Goal: Task Accomplishment & Management: Manage account settings

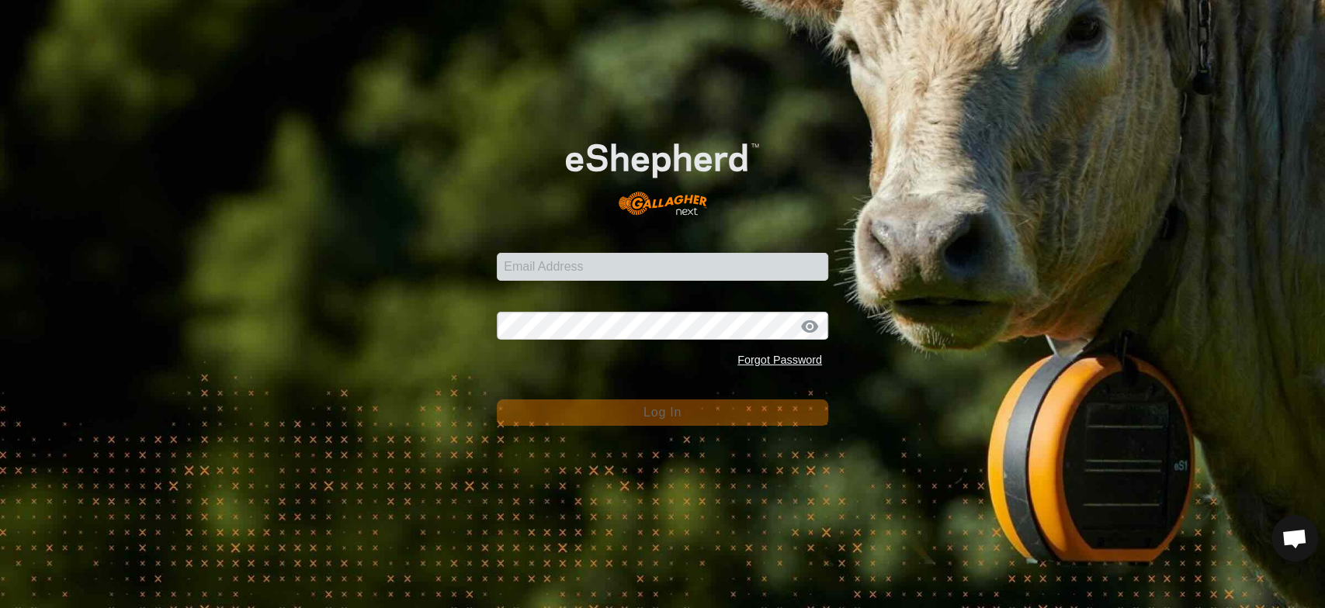
scroll to position [2970, 0]
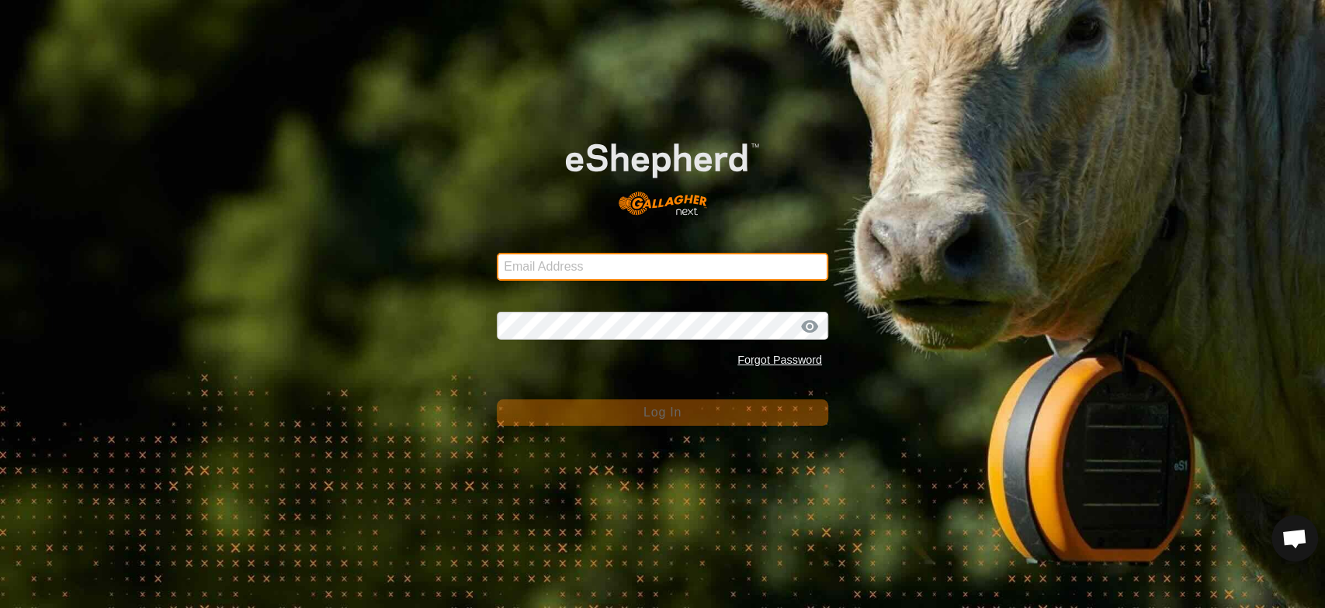
click at [534, 261] on input "Email Address" at bounding box center [662, 267] width 331 height 28
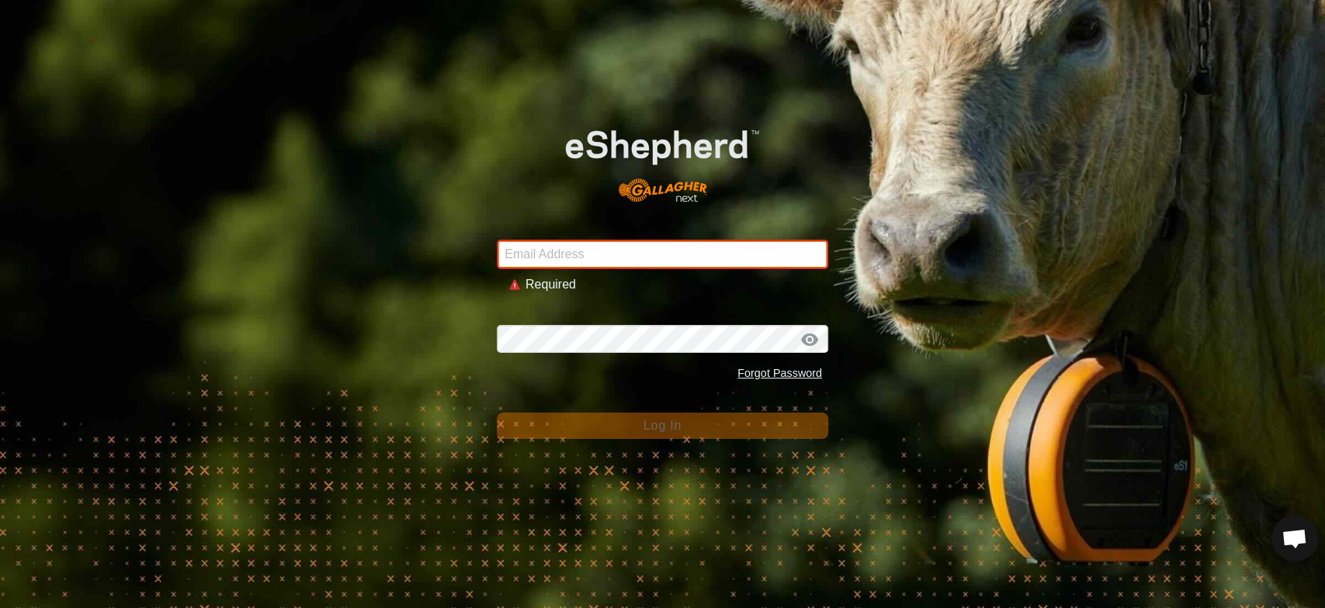
type input "[EMAIL_ADDRESS][DOMAIN_NAME]"
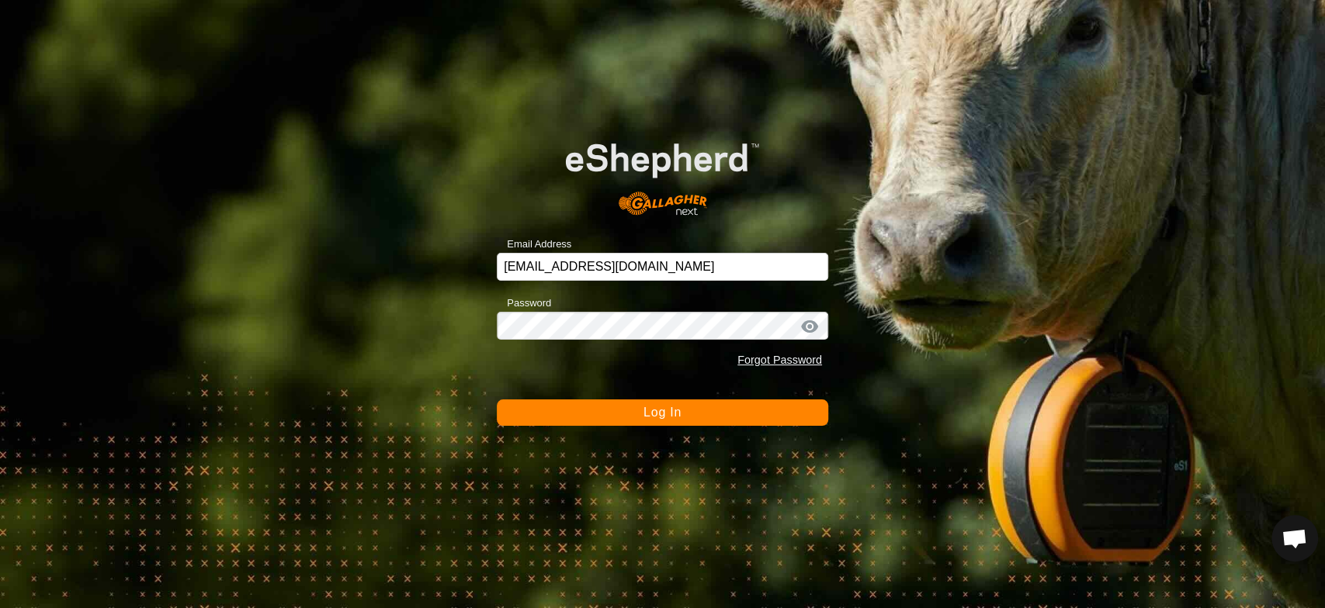
click at [658, 410] on span "Log In" at bounding box center [662, 412] width 38 height 13
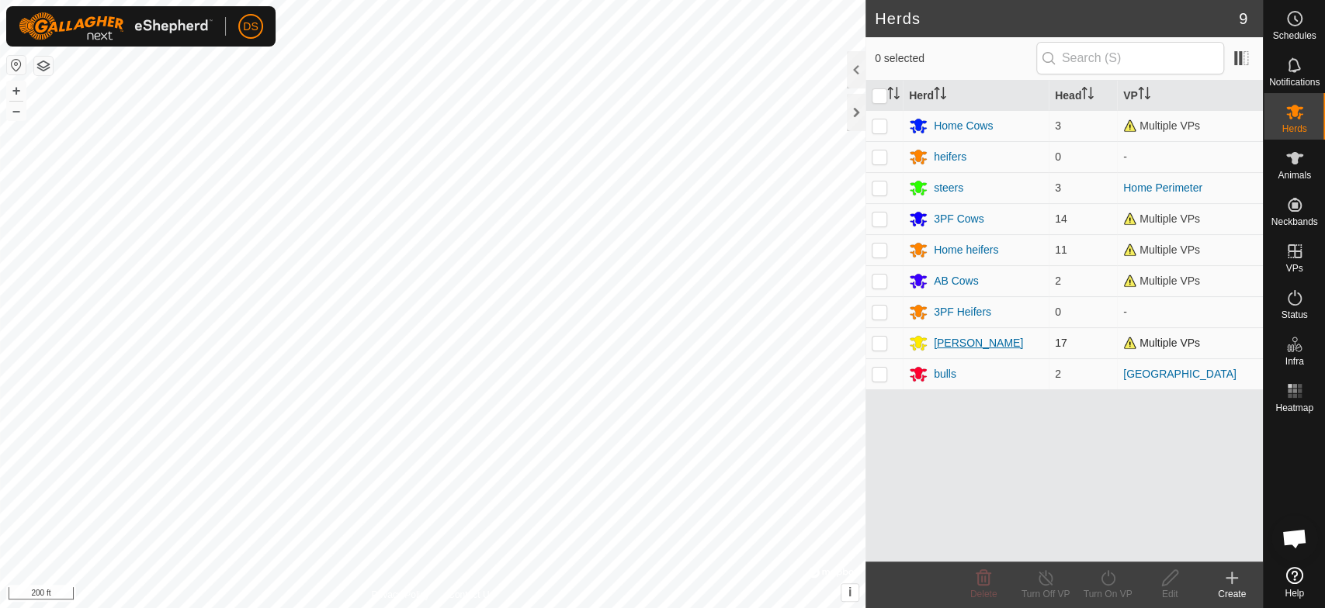
click at [951, 340] on div "[PERSON_NAME]" at bounding box center [978, 343] width 89 height 16
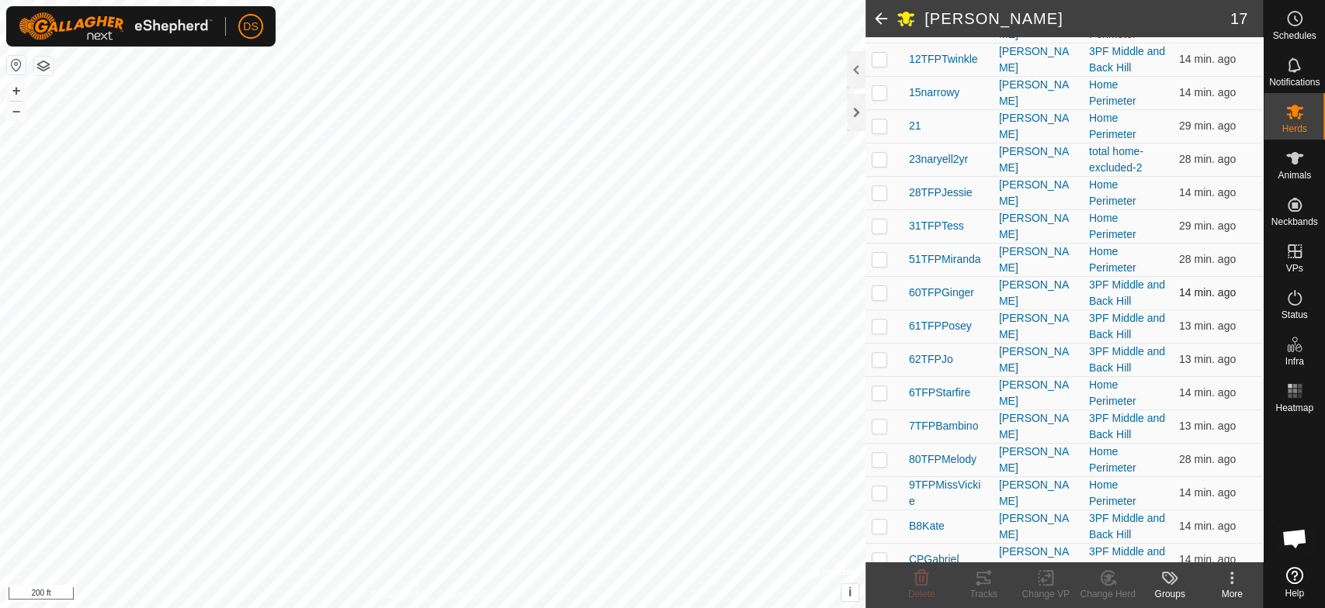
scroll to position [251, 0]
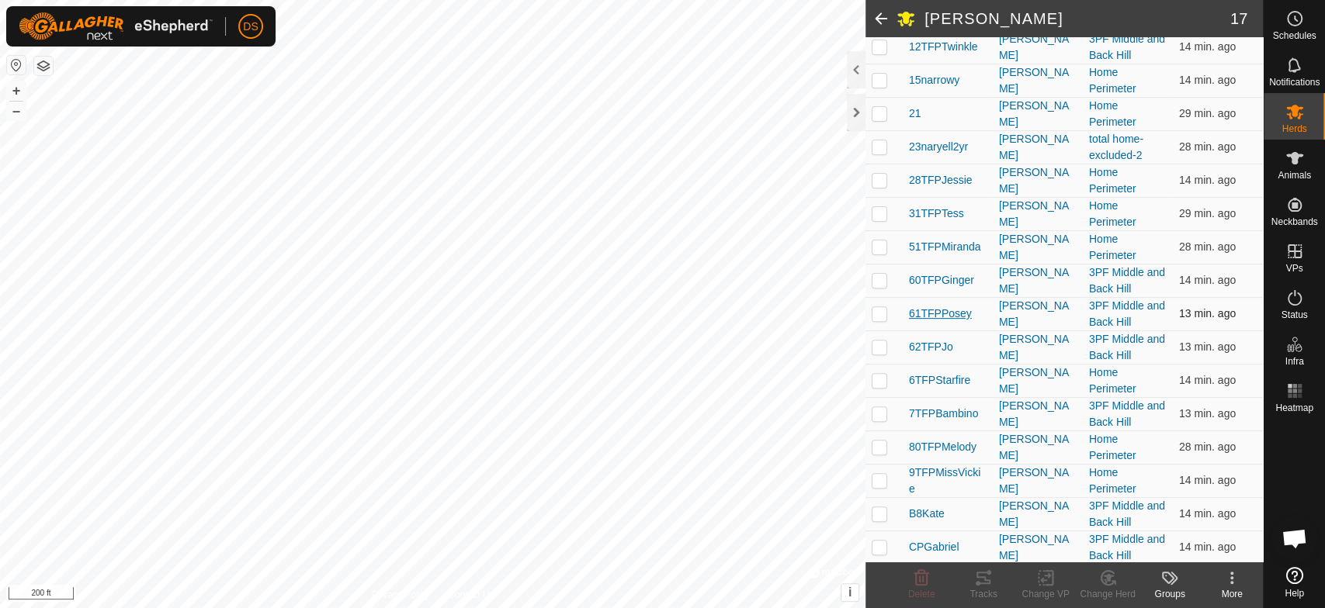
click at [957, 310] on span "61TFPPosey" at bounding box center [940, 314] width 63 height 16
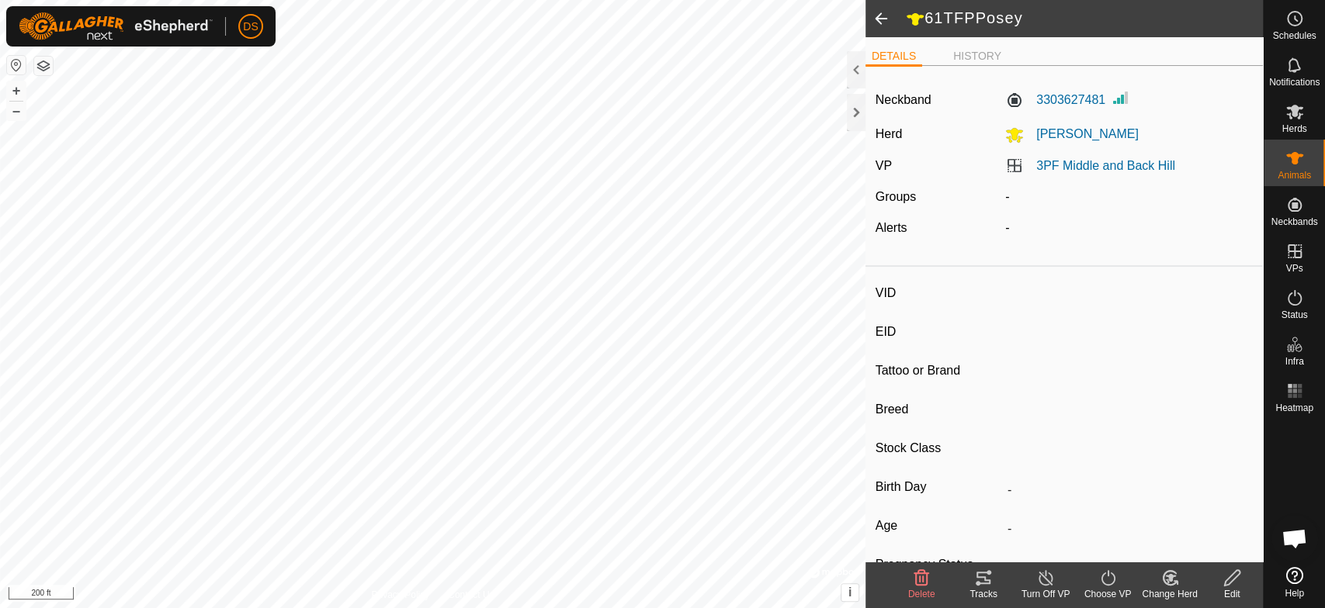
type input "61TFPPosey"
type input "-"
type input "TFP 01C"
type input "-"
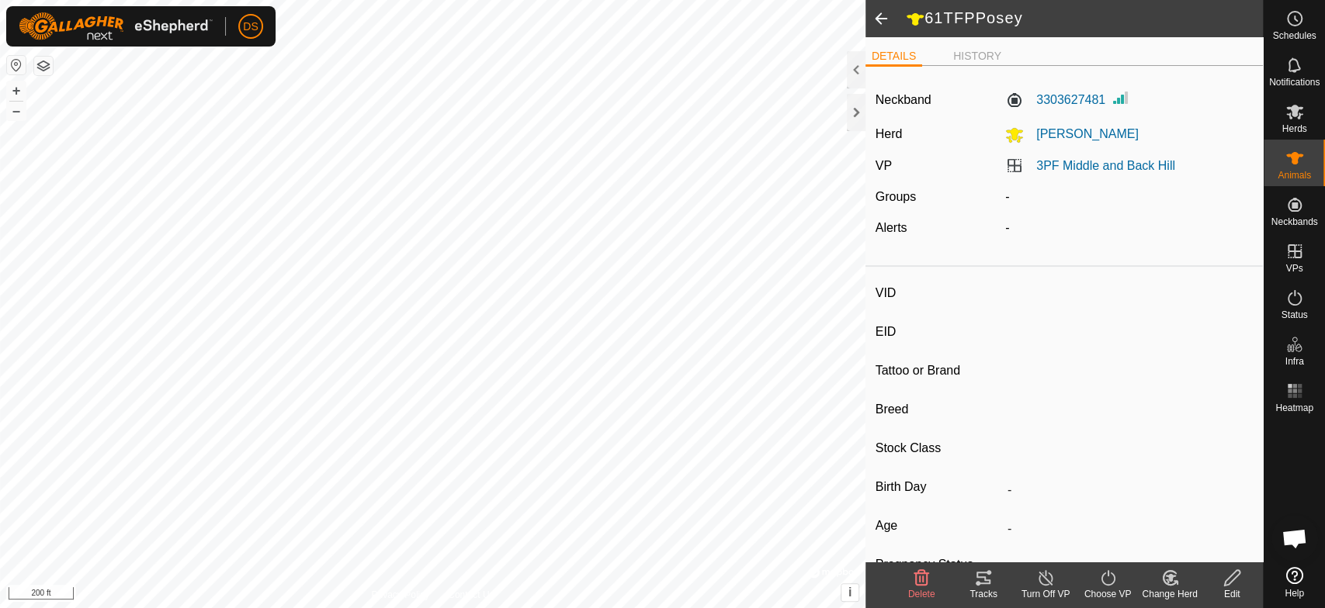
type input "04/2015"
type input "10 years 8 months"
type input "0 kg"
type input "-"
click at [1049, 160] on link "3PF Middle and Back Hill" at bounding box center [1105, 165] width 139 height 13
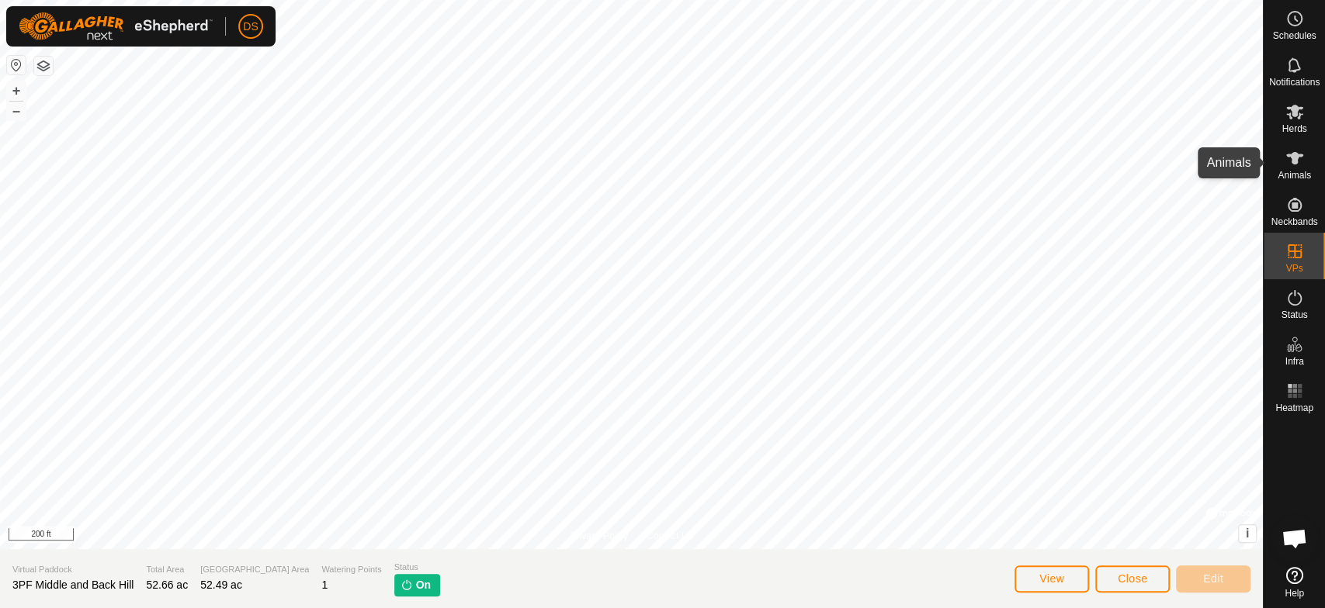
click at [1288, 157] on icon at bounding box center [1294, 158] width 19 height 19
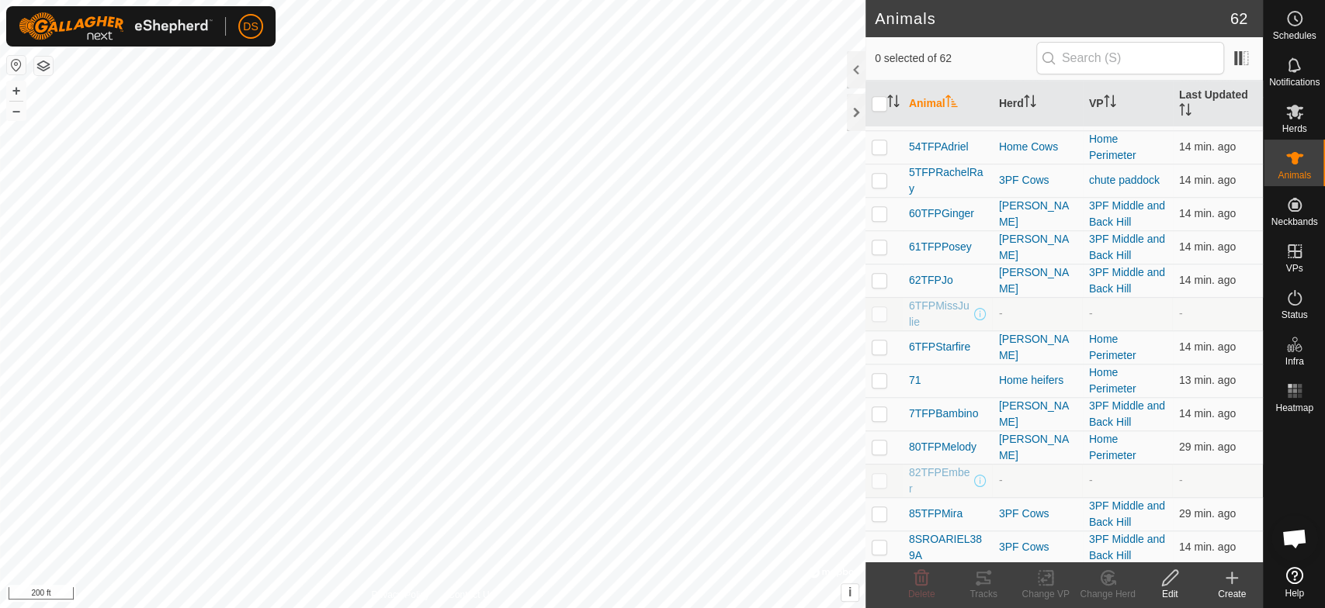
scroll to position [862, 0]
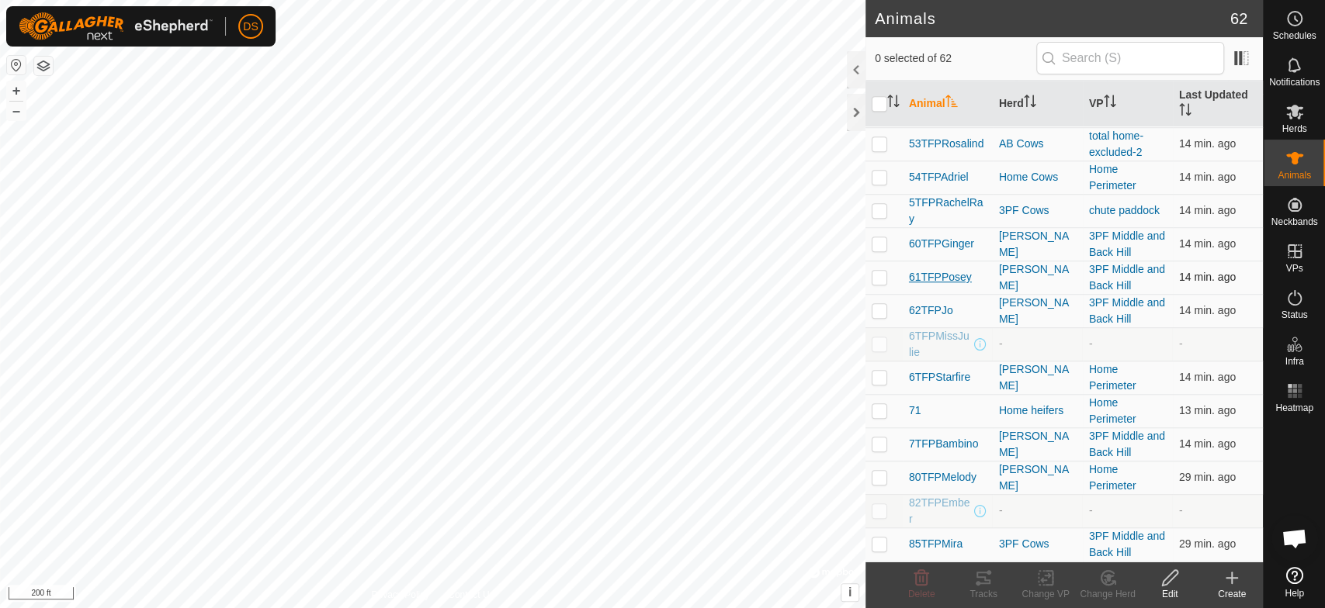
click at [937, 278] on span "61TFPPosey" at bounding box center [940, 277] width 63 height 16
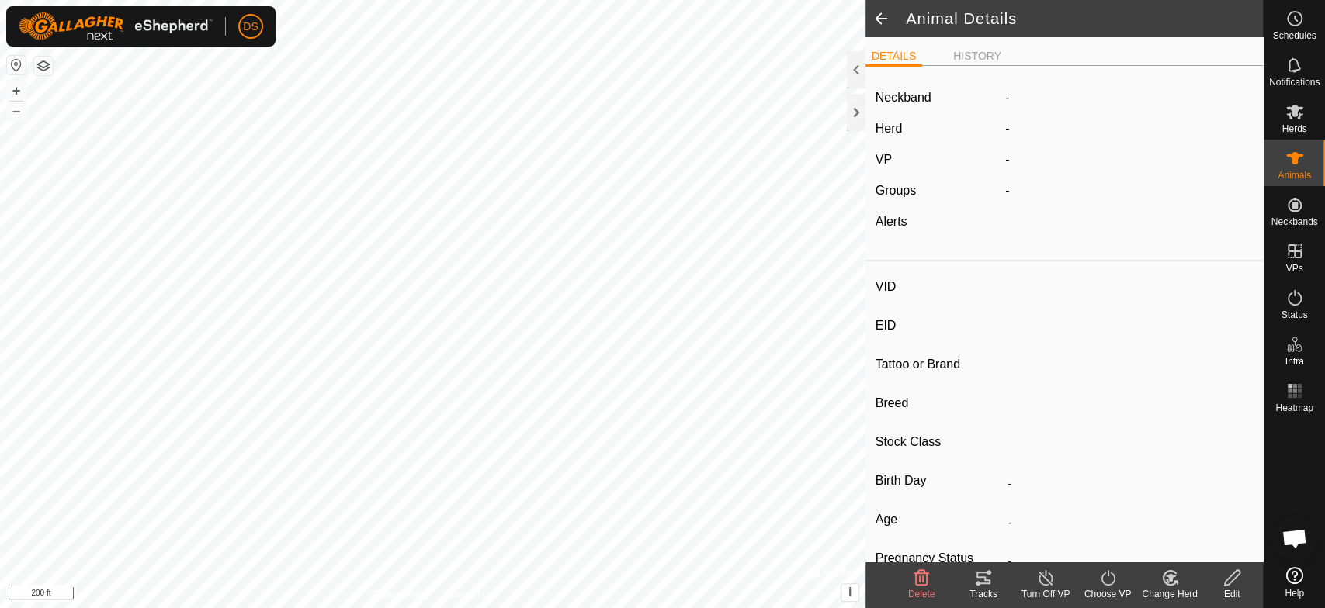
type input "61TFPPosey"
type input "-"
type input "TFP 01C"
type input "-"
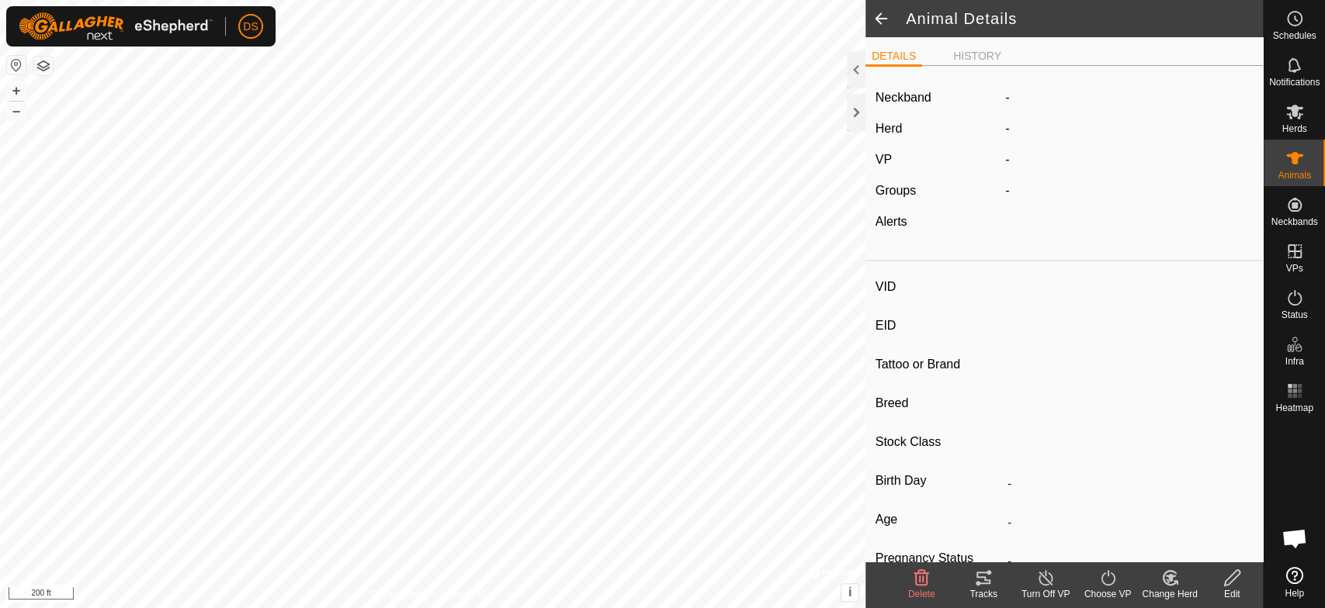
type input "04/2015"
type input "10 years 8 months"
type input "0 kg"
type input "-"
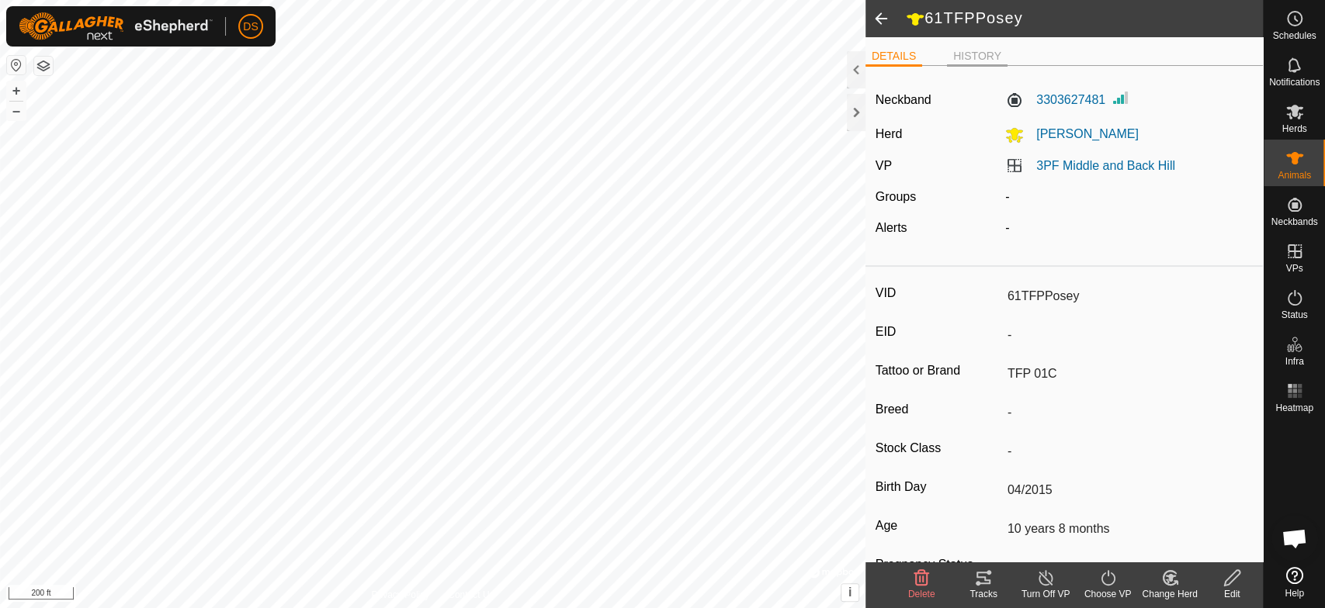
click at [975, 60] on li "HISTORY" at bounding box center [977, 57] width 61 height 19
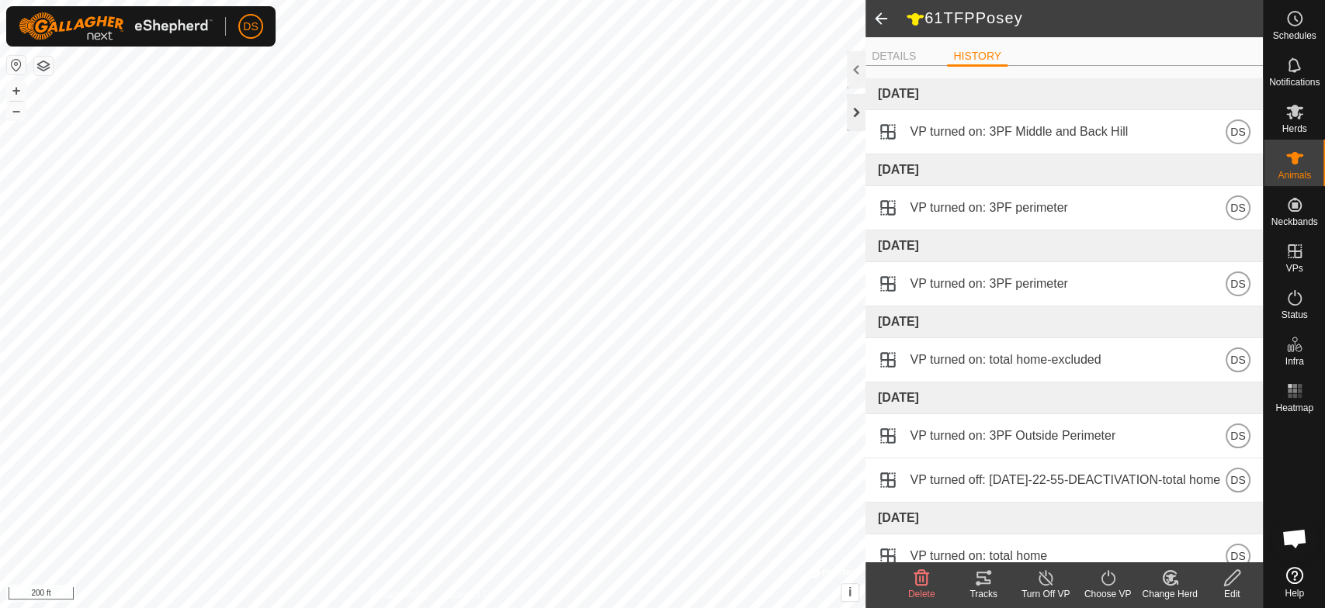
click at [855, 112] on div at bounding box center [856, 112] width 19 height 37
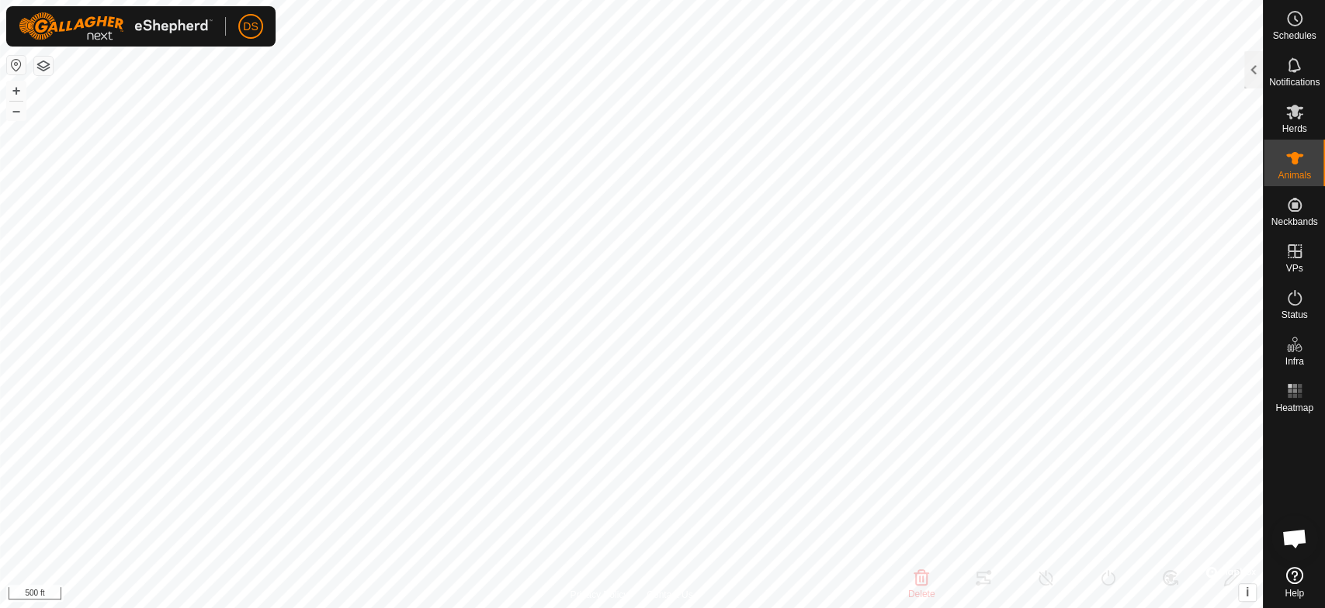
type input "CPGabriel"
type input "-"
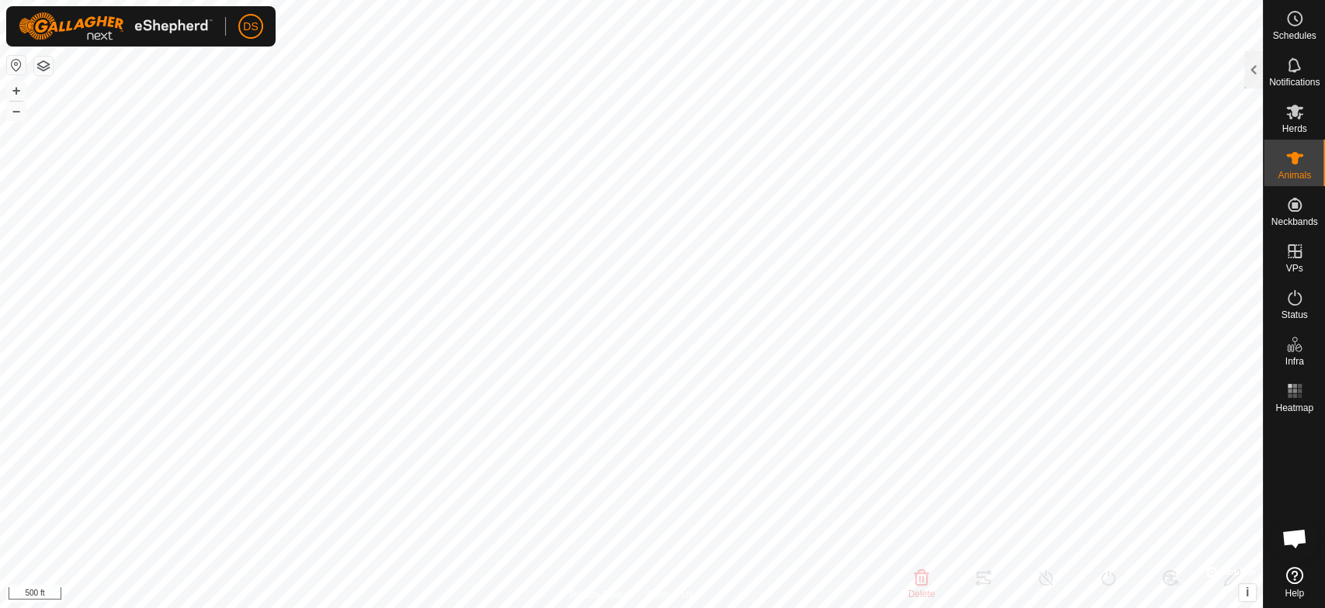
type input "0 kg"
type input "-"
click at [1250, 64] on div at bounding box center [1253, 69] width 19 height 37
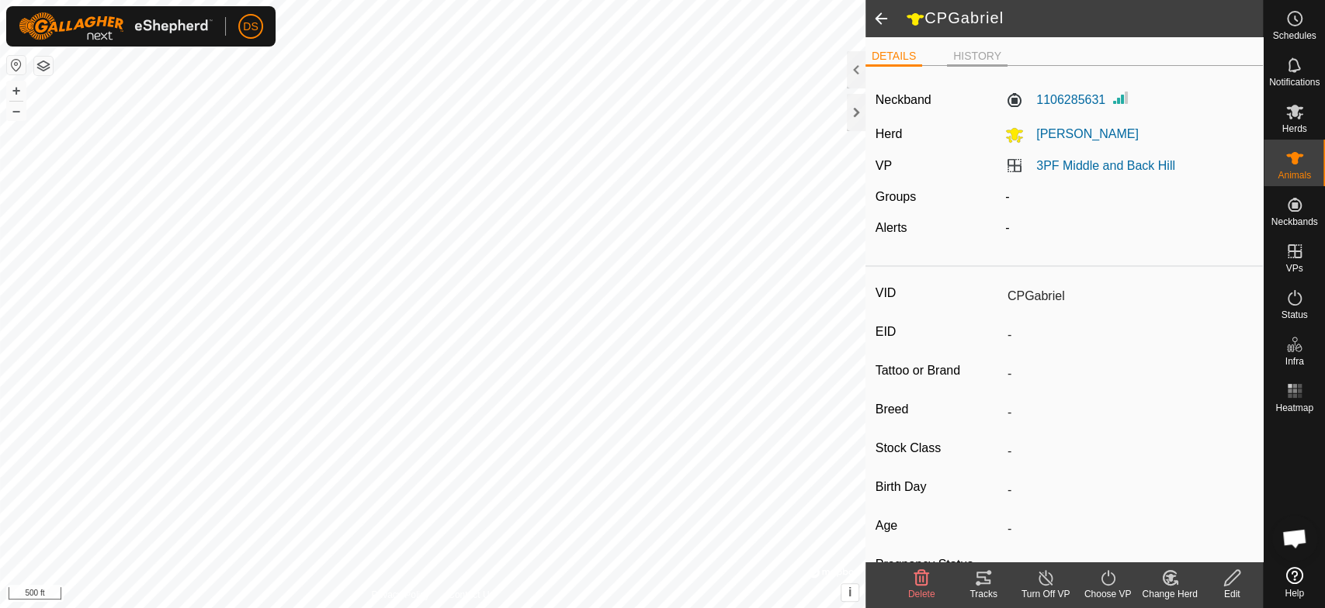
click at [987, 52] on li "HISTORY" at bounding box center [977, 57] width 61 height 19
